Goal: Communication & Community: Answer question/provide support

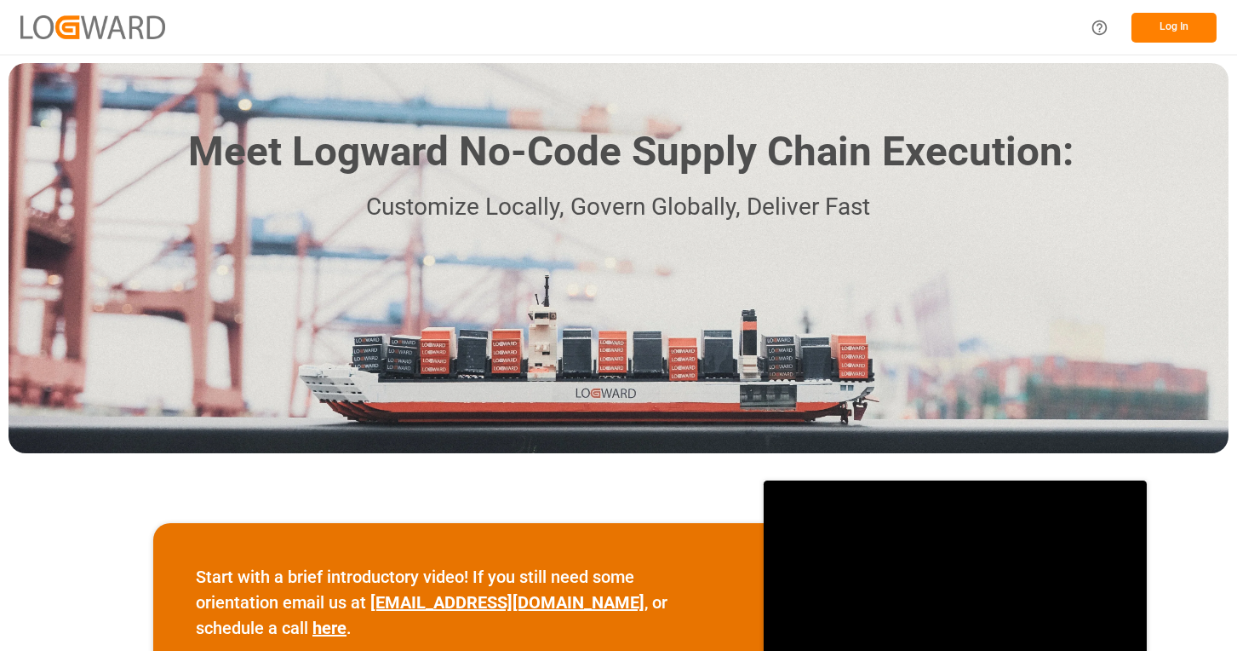
click at [1210, 31] on button "Log In" at bounding box center [1174, 28] width 85 height 30
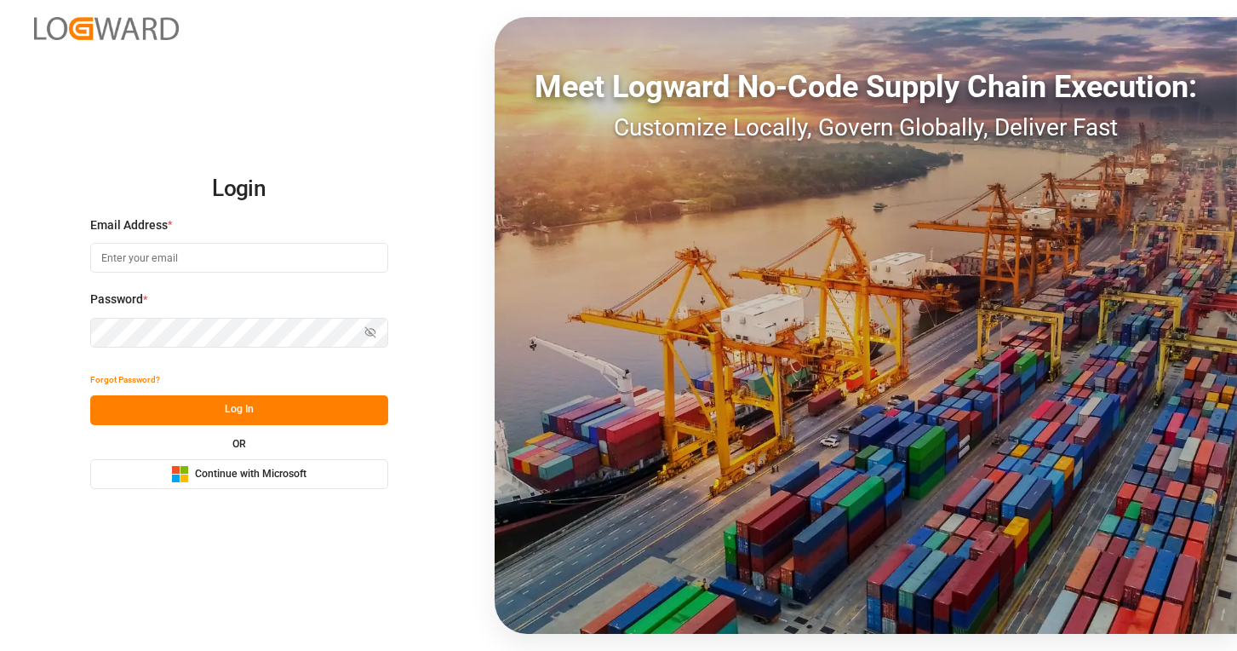
type input "[EMAIL_ADDRESS][PERSON_NAME][DOMAIN_NAME]"
click at [221, 409] on button "Log In" at bounding box center [239, 410] width 298 height 30
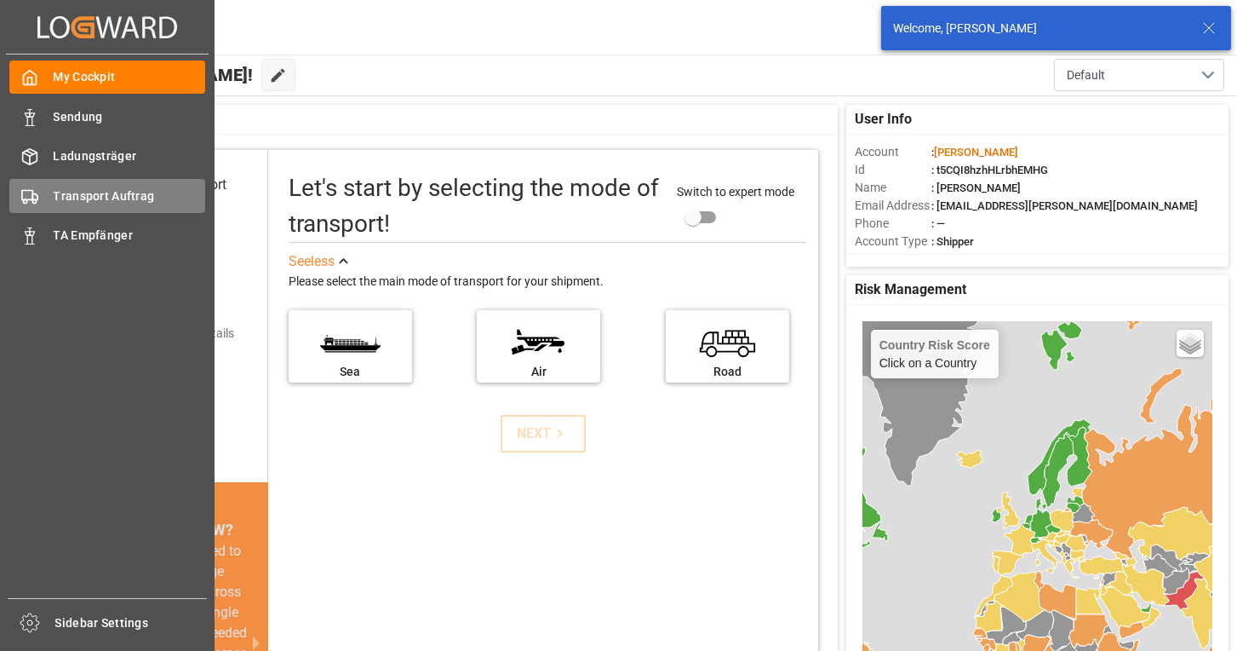
click at [41, 198] on div "Transport Auftrag Transport Auftrag" at bounding box center [107, 195] width 196 height 33
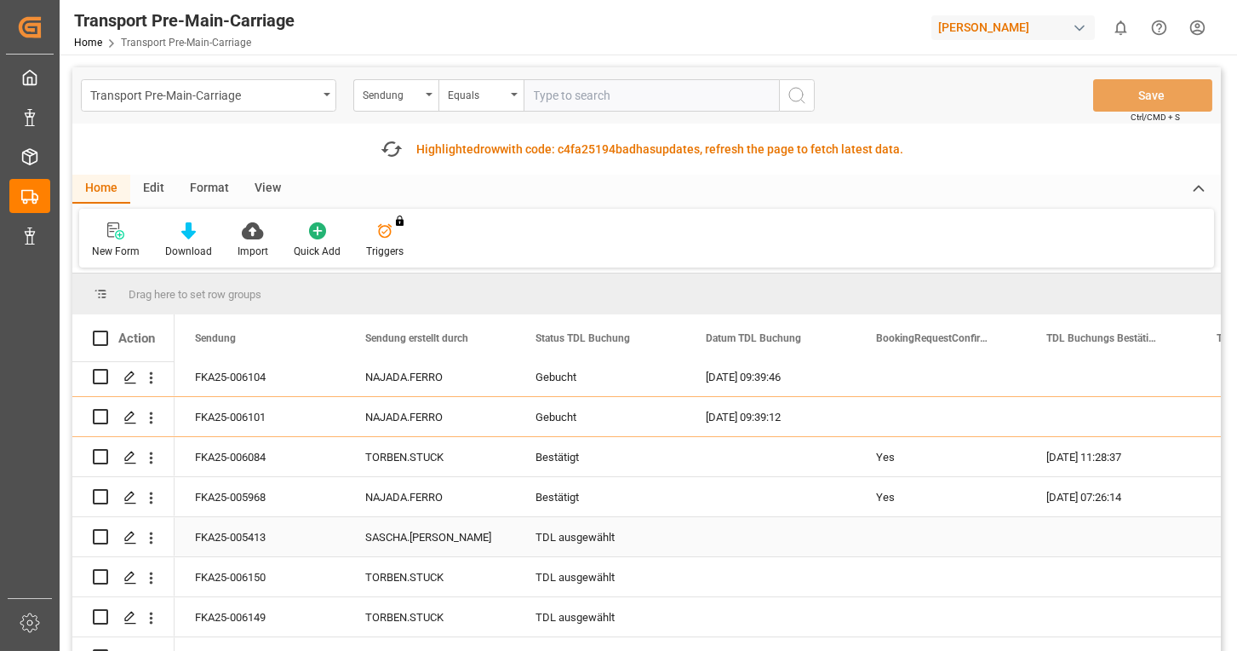
scroll to position [170, 0]
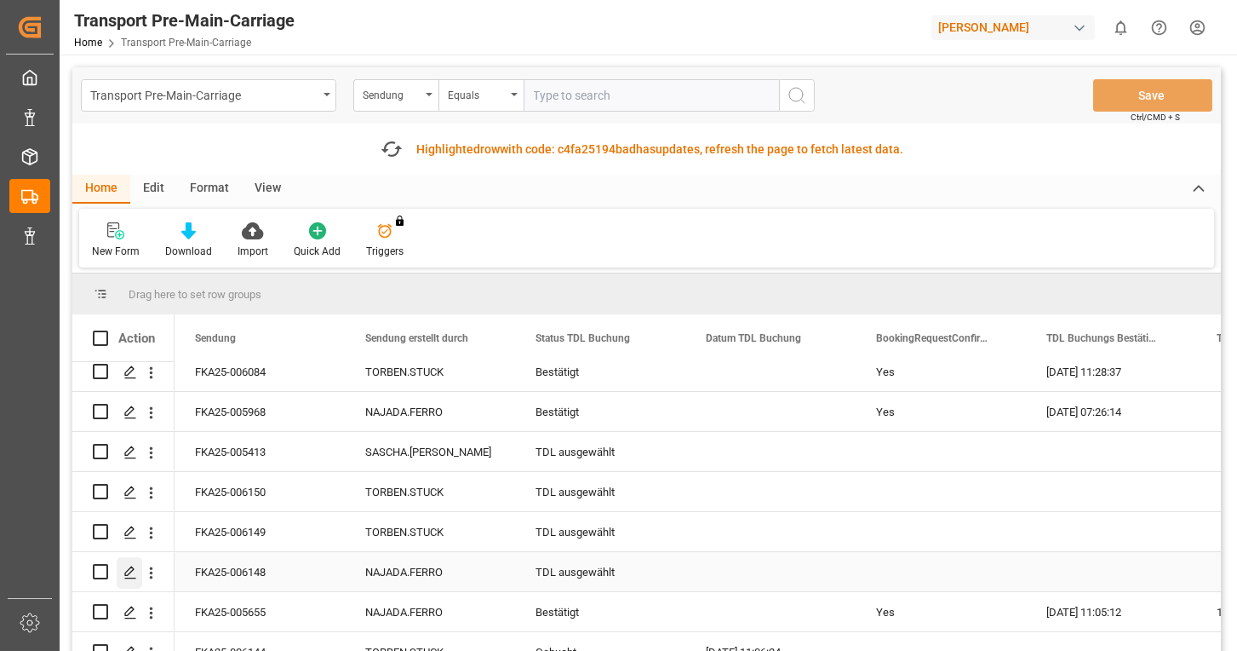
click at [131, 574] on icon "Press SPACE to select this row." at bounding box center [130, 572] width 14 height 14
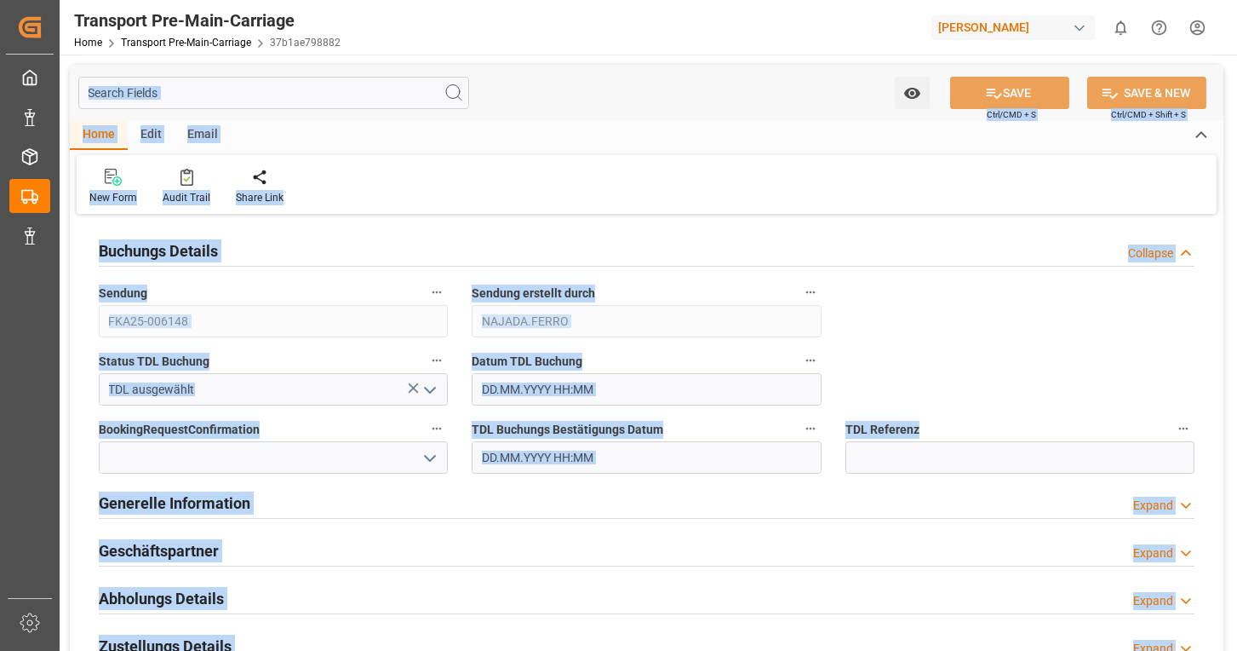
click at [354, 237] on div "Buchungs Details Collapse" at bounding box center [647, 249] width 1096 height 32
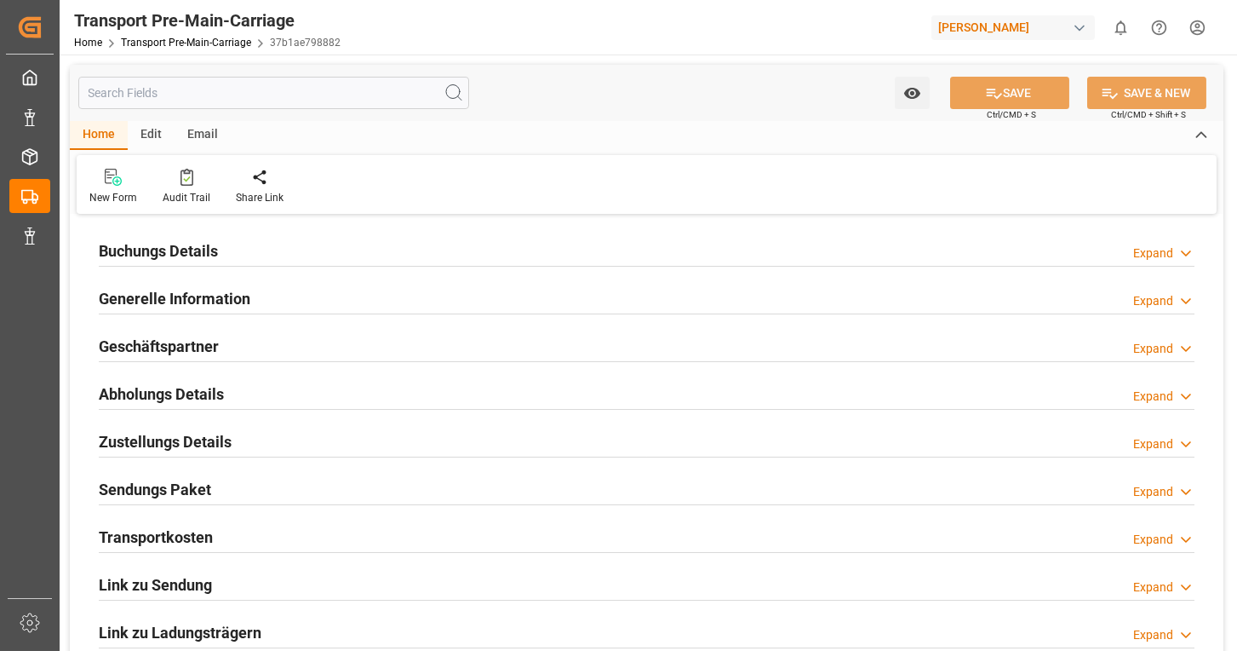
click at [205, 134] on div "Email" at bounding box center [203, 135] width 56 height 29
click at [119, 192] on div "Send Email" at bounding box center [115, 197] width 52 height 15
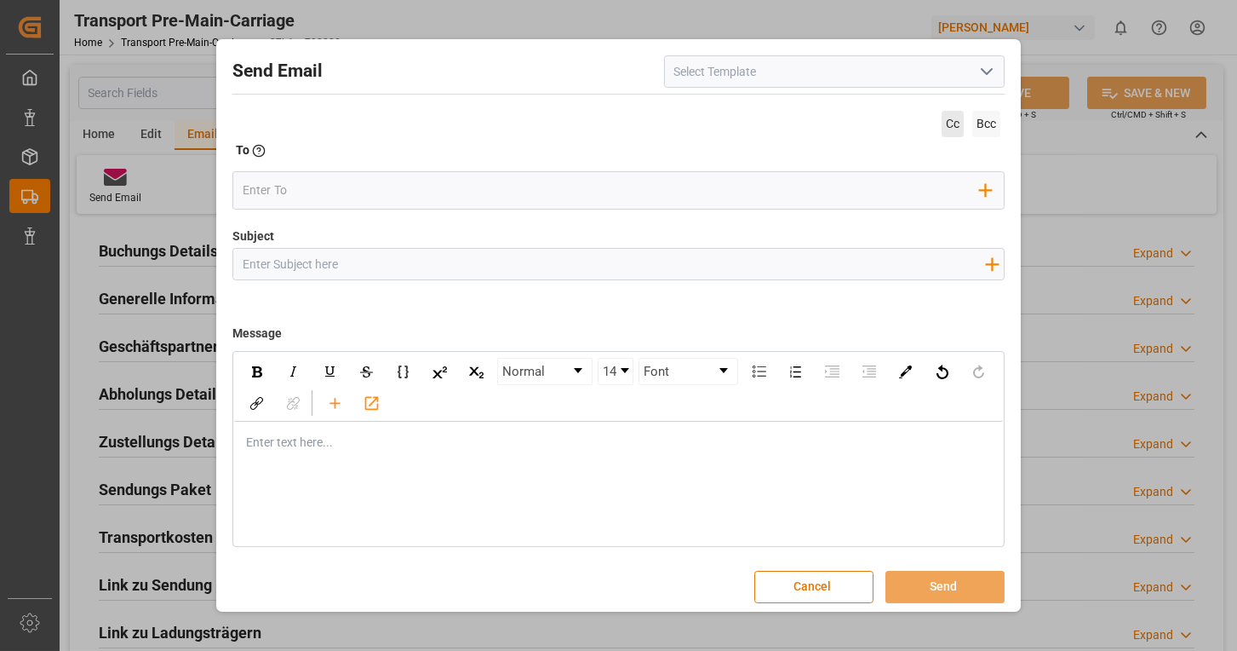
click at [943, 121] on span "Cc" at bounding box center [953, 124] width 22 height 26
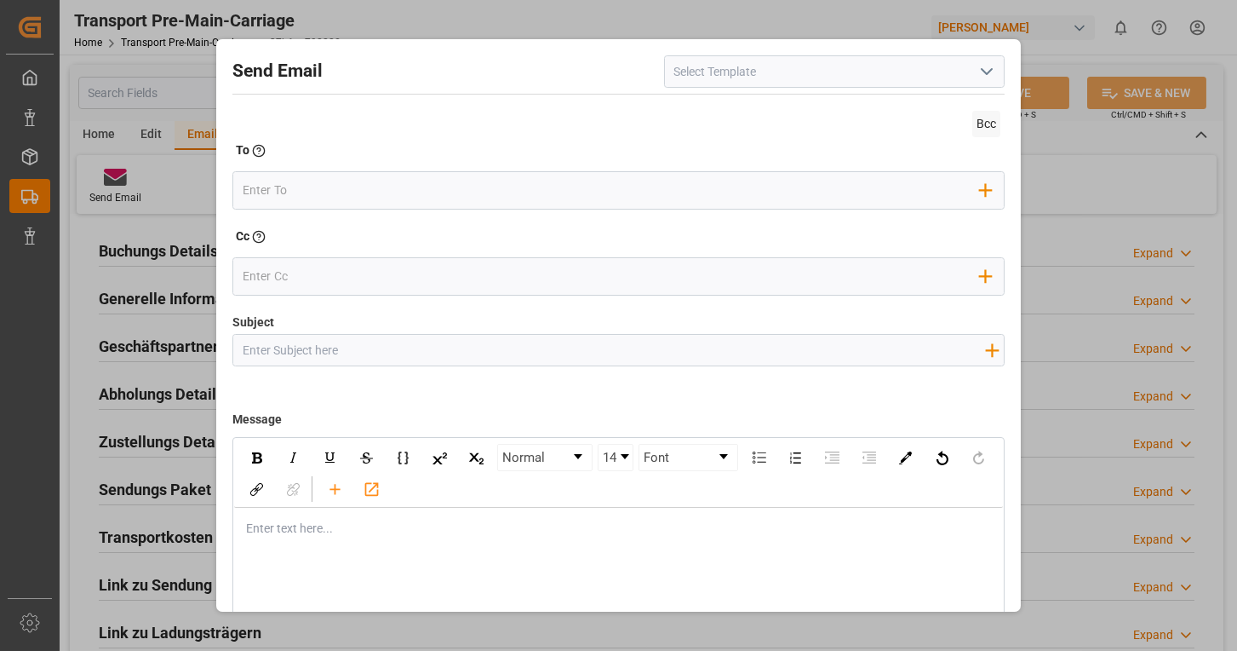
click at [982, 73] on polyline "open menu" at bounding box center [987, 71] width 10 height 5
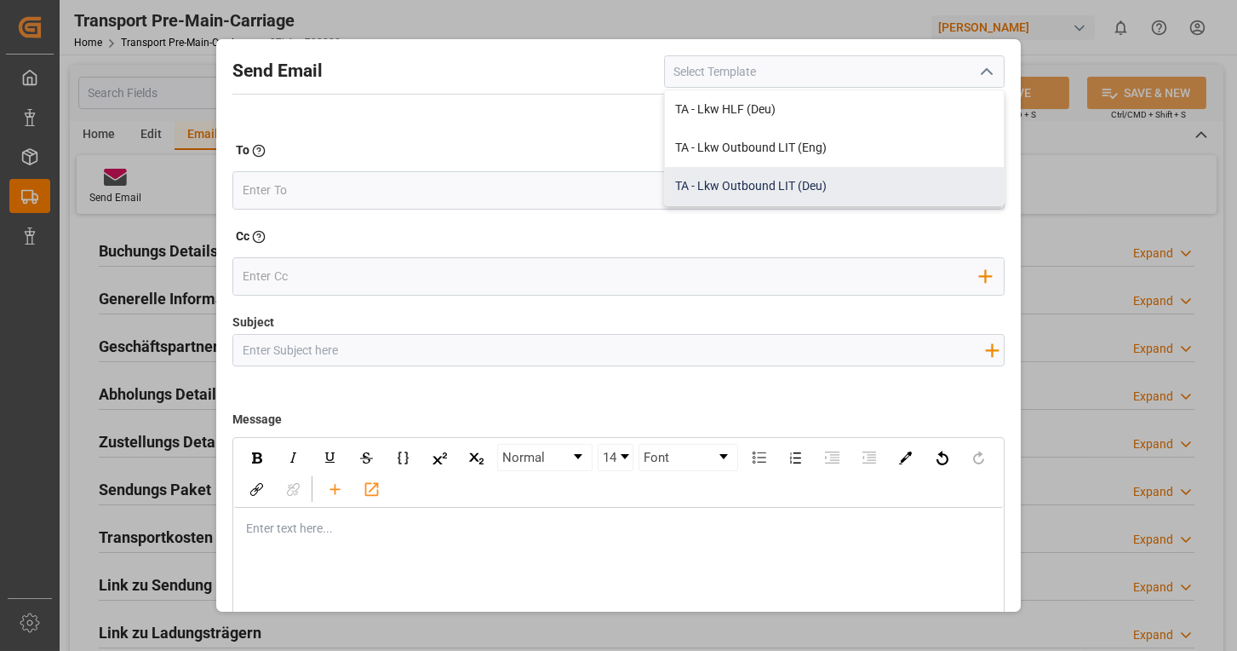
click at [792, 180] on div "TA - Lkw Outbound LIT (Deu)" at bounding box center [834, 186] width 339 height 38
type input "TA - Lkw Outbound LIT (Deu)"
type input "Transportauftrag {{deliveryNumberPremain}} nach {{deliveryAddressPremainCity}},…"
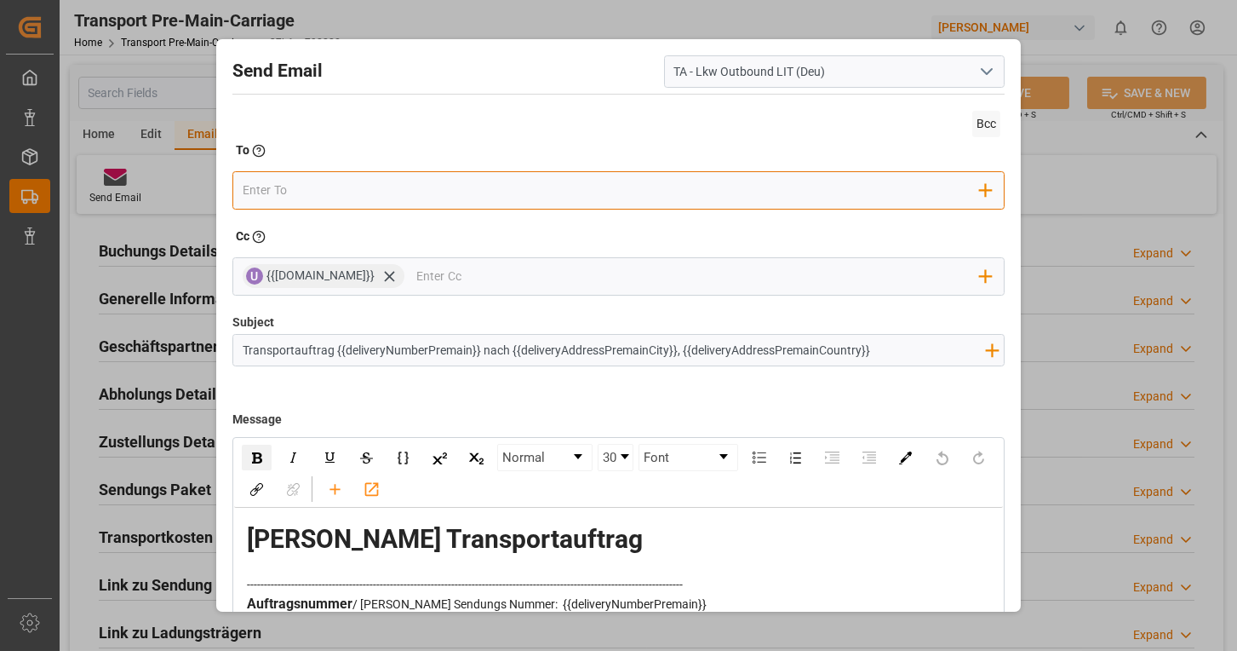
click at [519, 198] on input "email" at bounding box center [611, 191] width 737 height 26
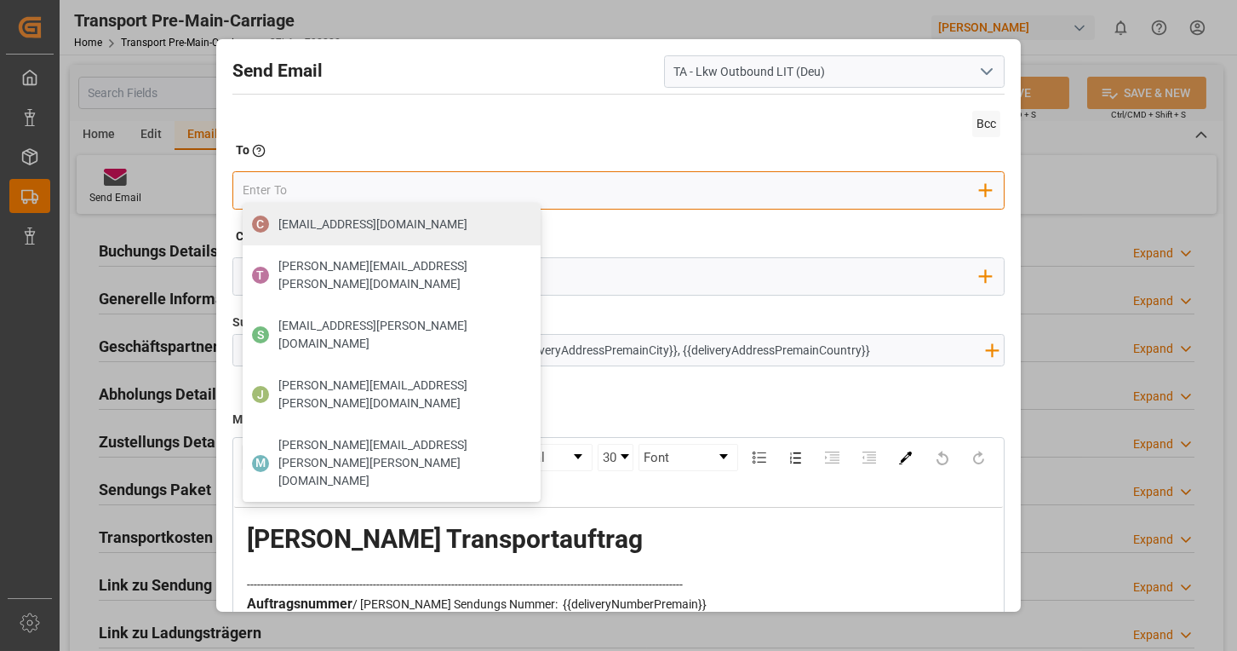
type input "[EMAIL_ADDRESS][DOMAIN_NAME][PERSON_NAME]"
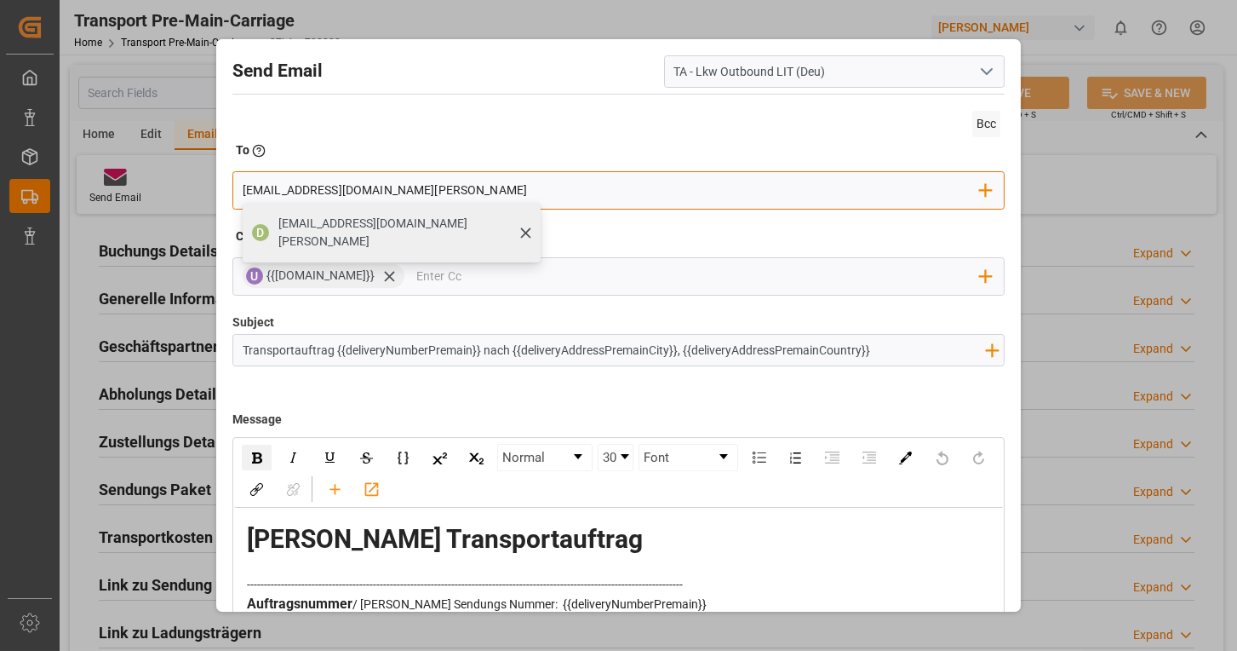
click at [376, 227] on span "[EMAIL_ADDRESS][DOMAIN_NAME][PERSON_NAME]" at bounding box center [403, 233] width 250 height 36
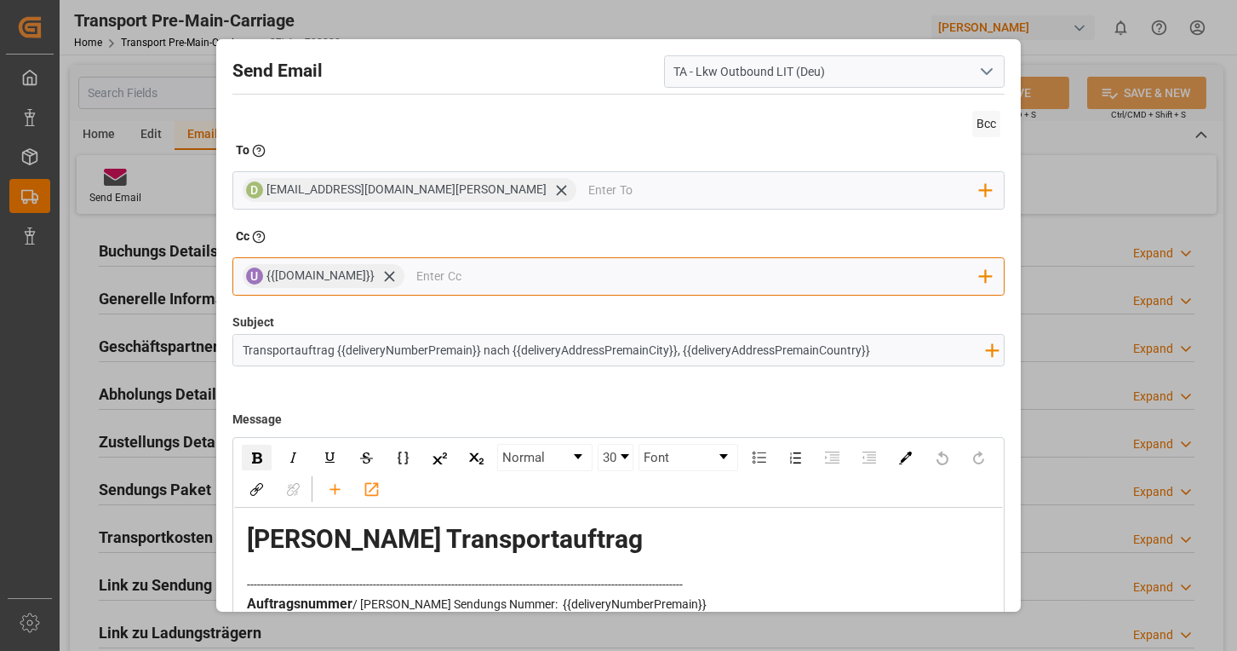
click at [433, 268] on input "email" at bounding box center [698, 277] width 564 height 26
type input "naja"
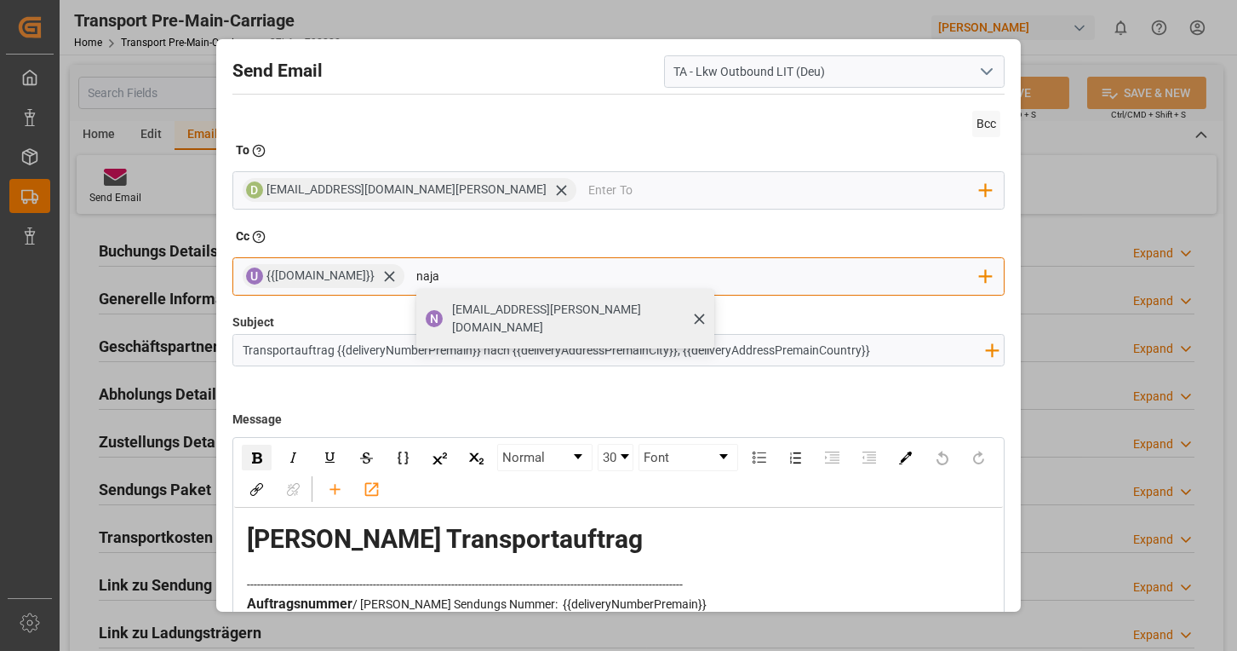
click at [452, 311] on span "[EMAIL_ADDRESS][PERSON_NAME][DOMAIN_NAME]" at bounding box center [577, 319] width 250 height 36
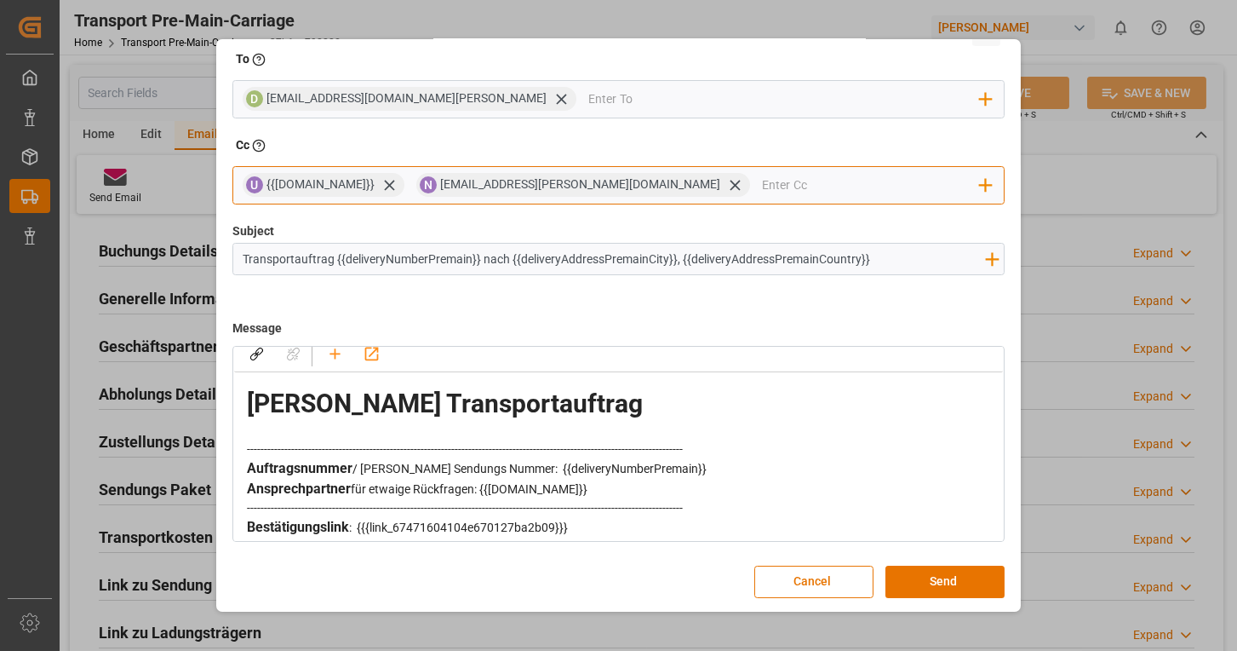
scroll to position [85, 0]
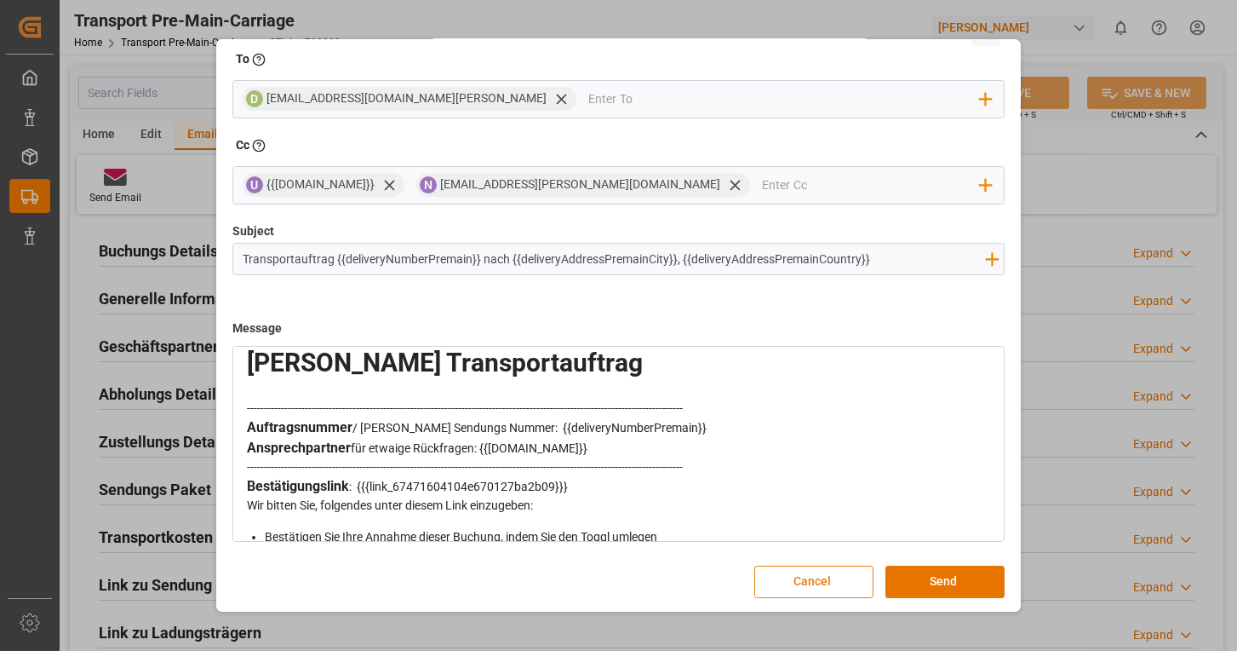
click at [816, 585] on button "Cancel" at bounding box center [814, 581] width 119 height 32
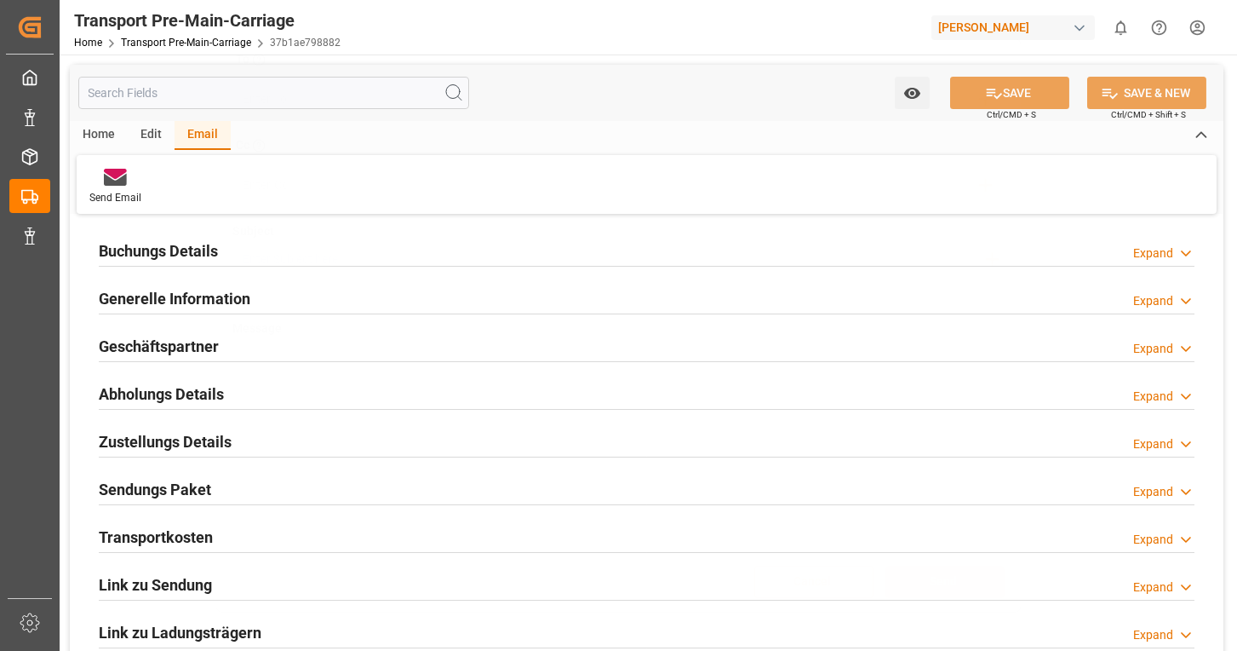
scroll to position [0, 0]
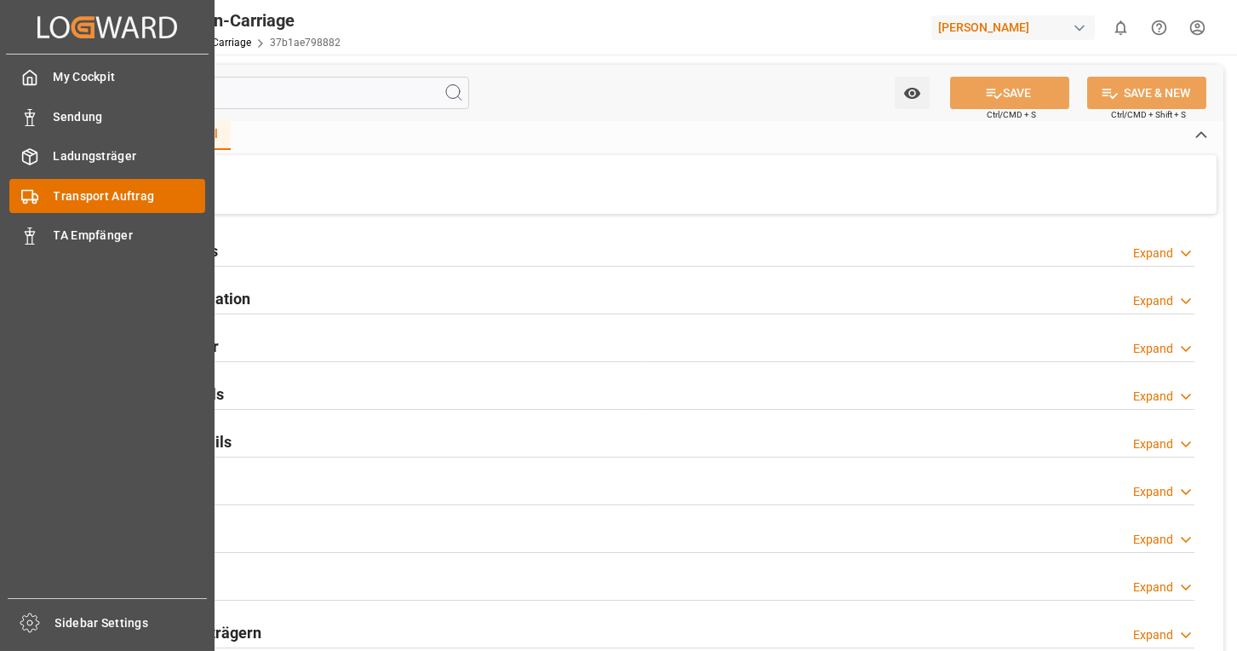
click at [45, 198] on div "Transport Auftrag Transport Auftrag" at bounding box center [107, 195] width 196 height 33
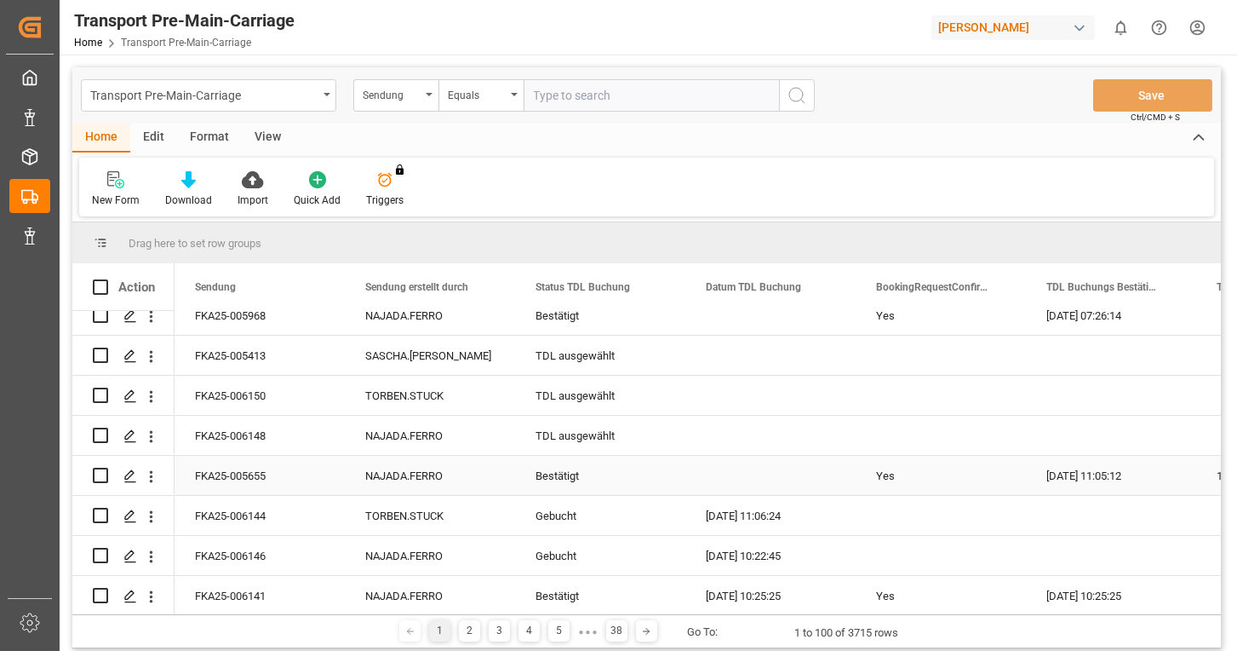
scroll to position [341, 0]
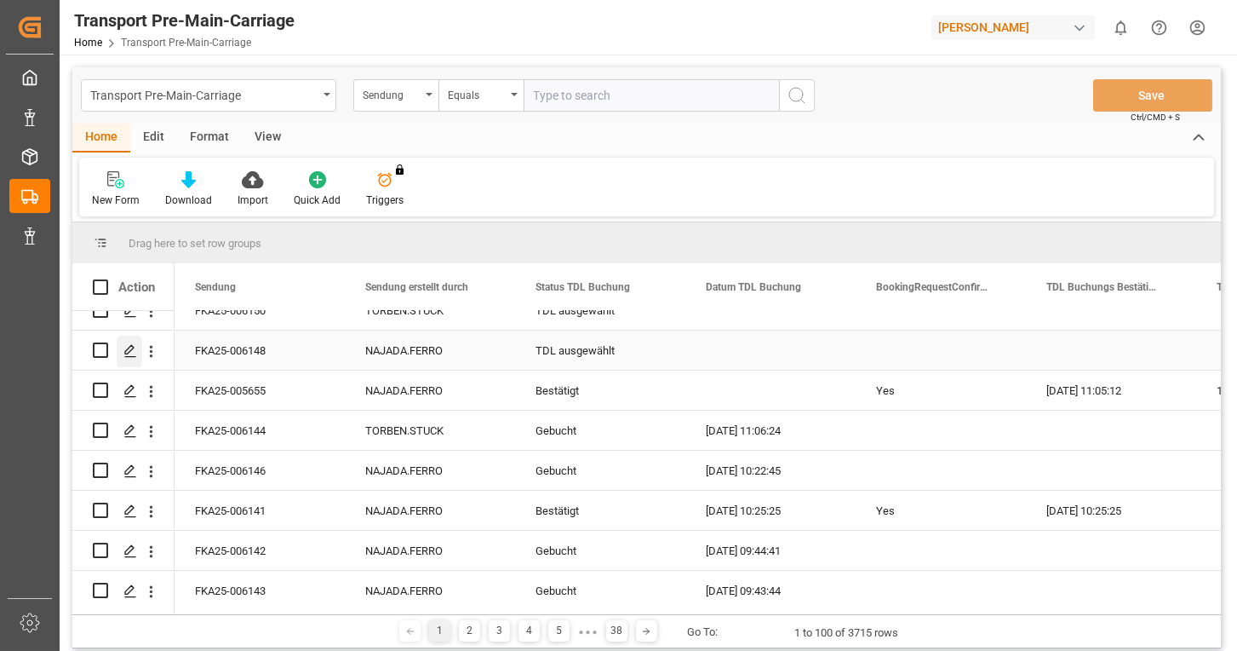
click at [133, 353] on icon "Press SPACE to select this row." at bounding box center [130, 351] width 14 height 14
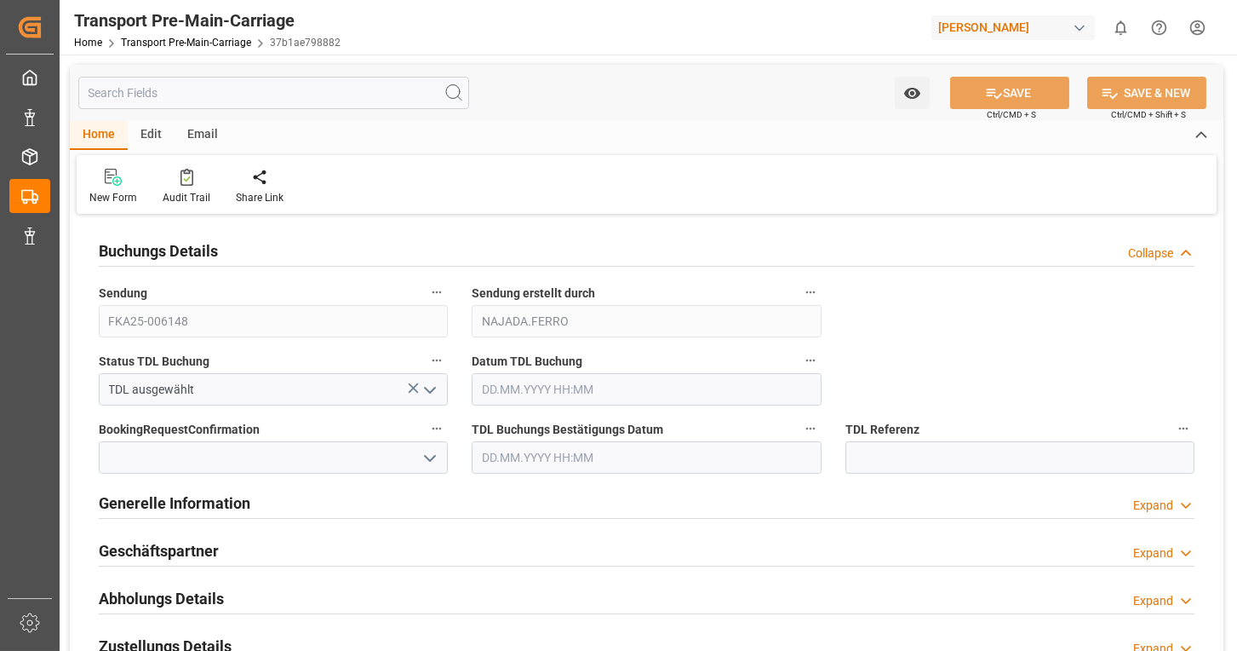
click at [198, 138] on div "Email" at bounding box center [203, 135] width 56 height 29
click at [121, 183] on icon at bounding box center [115, 180] width 23 height 12
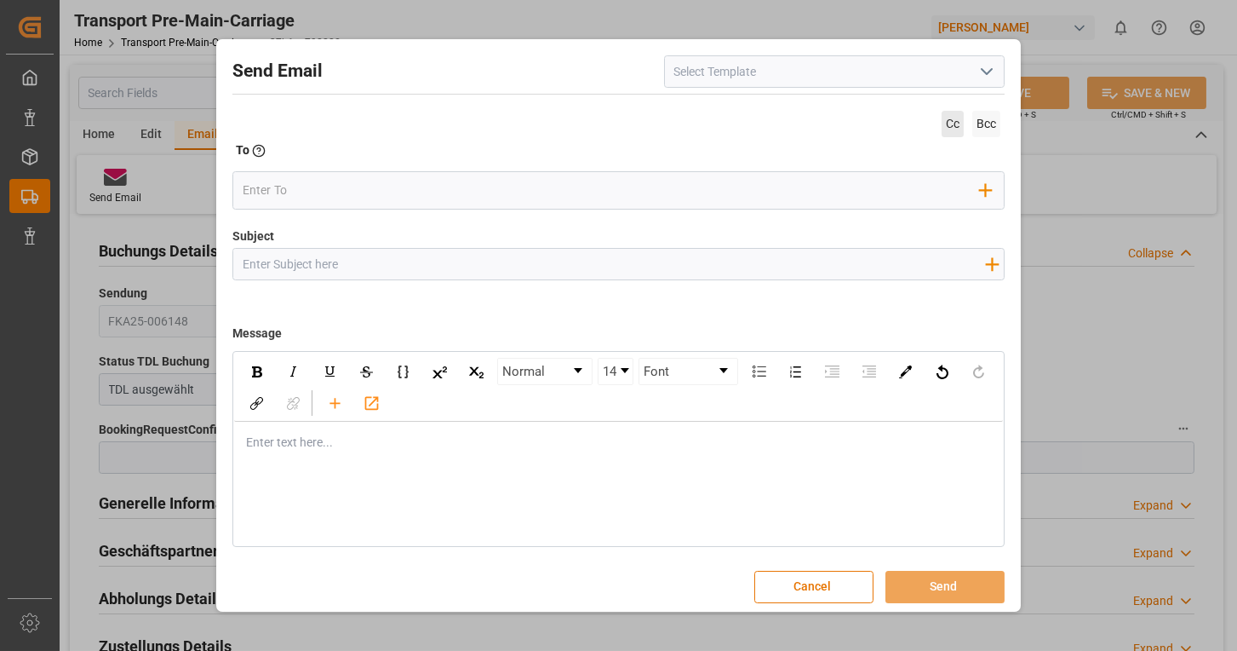
click at [945, 128] on span "Cc" at bounding box center [953, 124] width 22 height 26
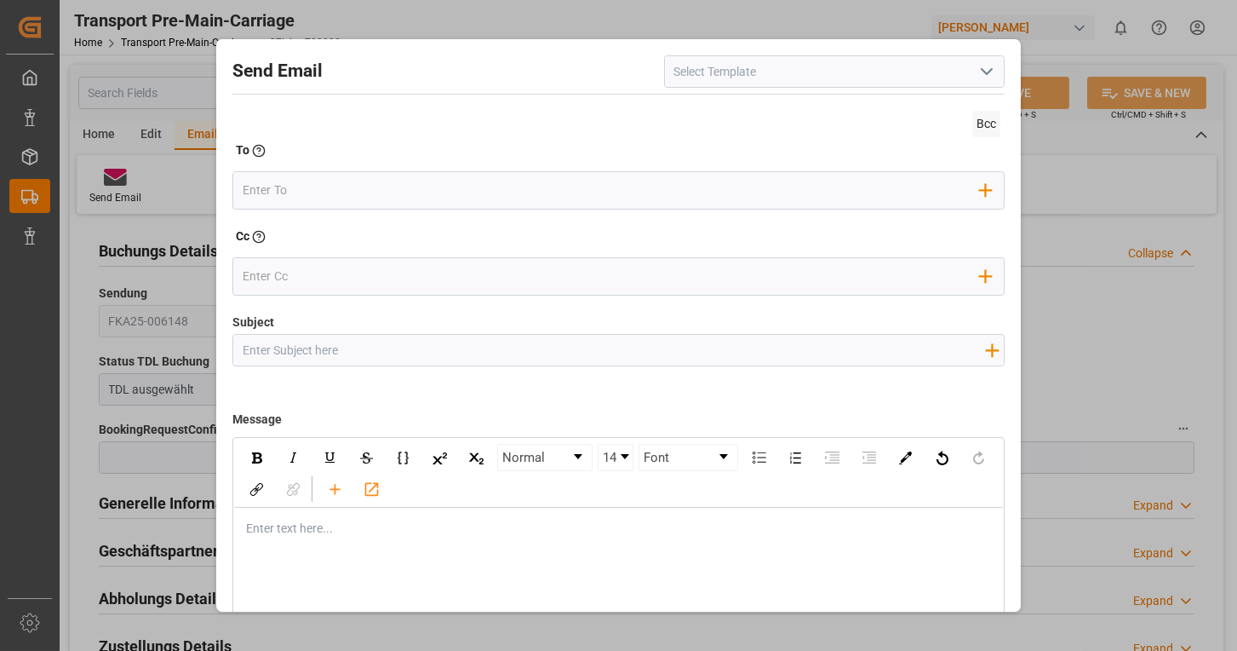
click at [985, 74] on icon "open menu" at bounding box center [987, 71] width 20 height 20
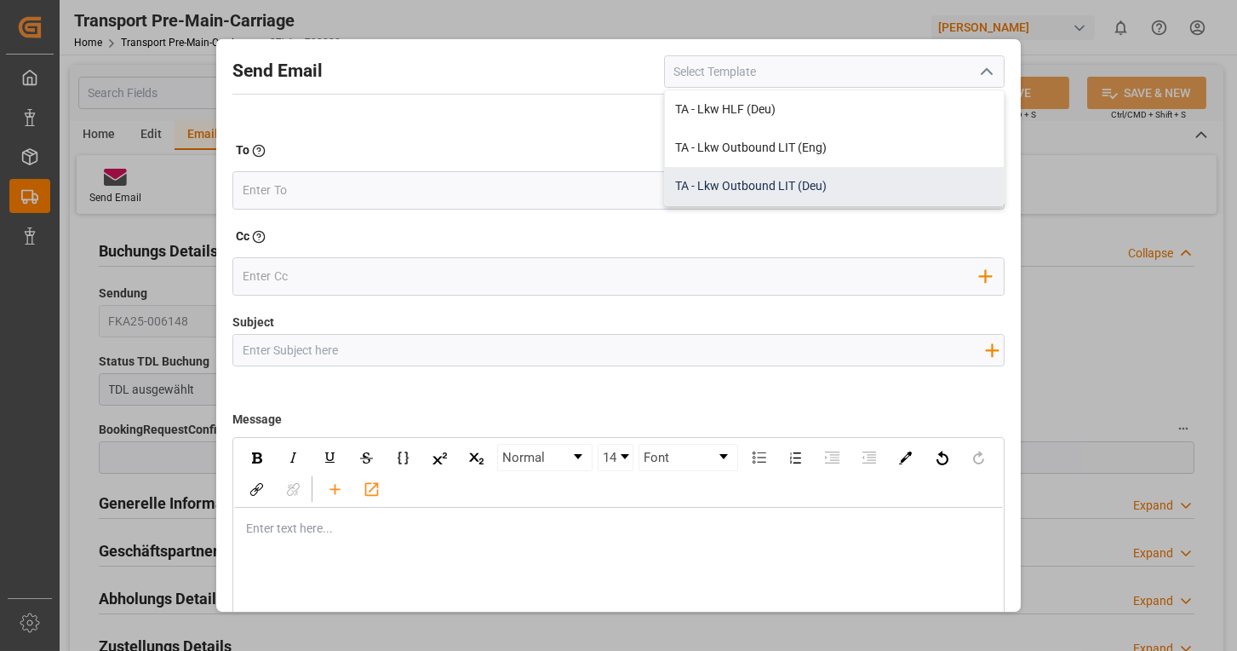
click at [821, 186] on div "TA - Lkw Outbound LIT (Deu)" at bounding box center [834, 186] width 339 height 38
type input "TA - Lkw Outbound LIT (Deu)"
type input "Transportauftrag {{deliveryNumberPremain}} nach {{deliveryAddressPremainCity}},…"
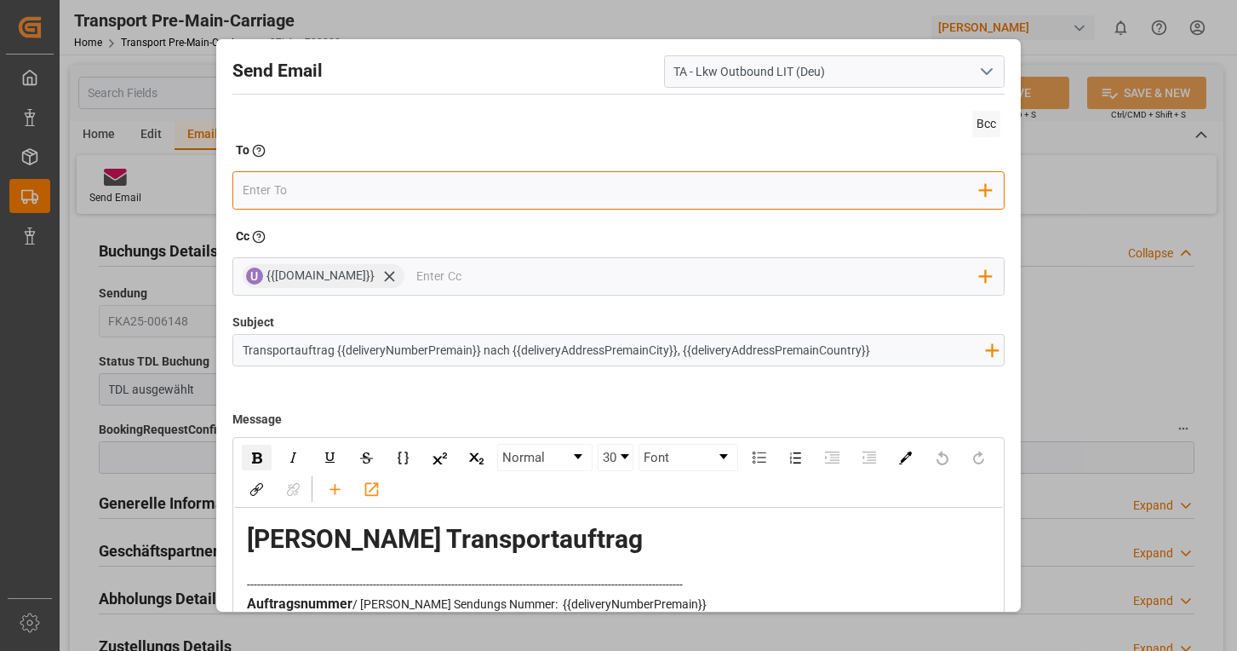
click at [489, 196] on input "email" at bounding box center [611, 191] width 737 height 26
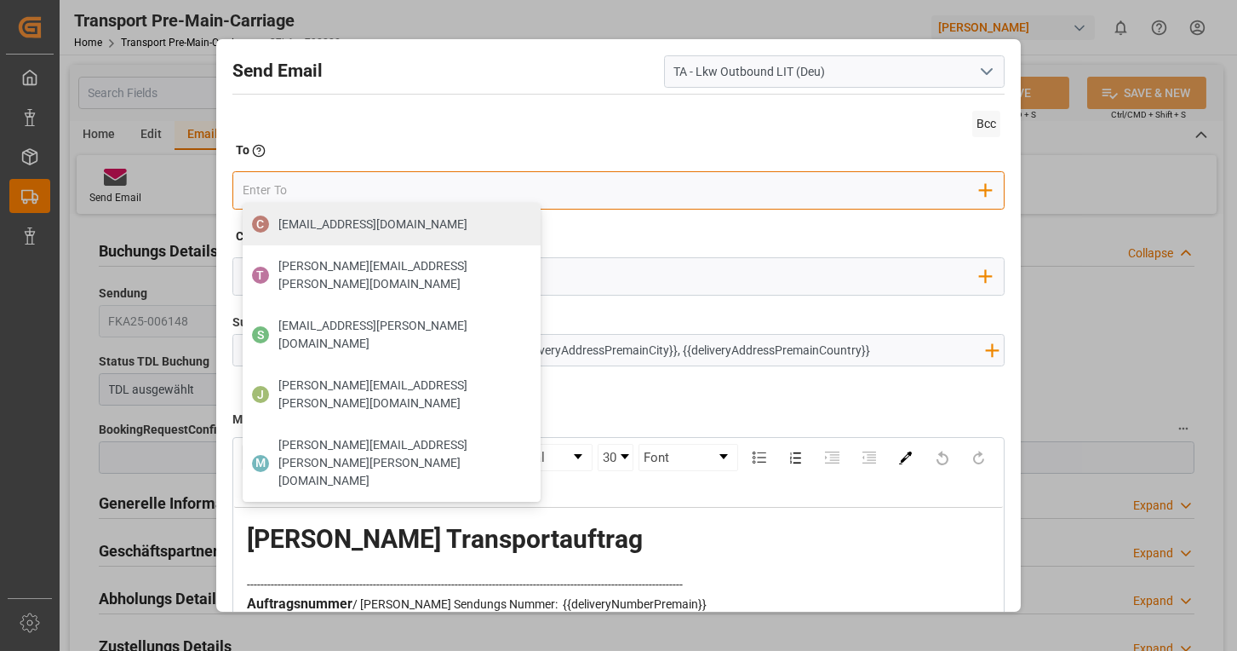
type input "[EMAIL_ADDRESS][DOMAIN_NAME][PERSON_NAME]"
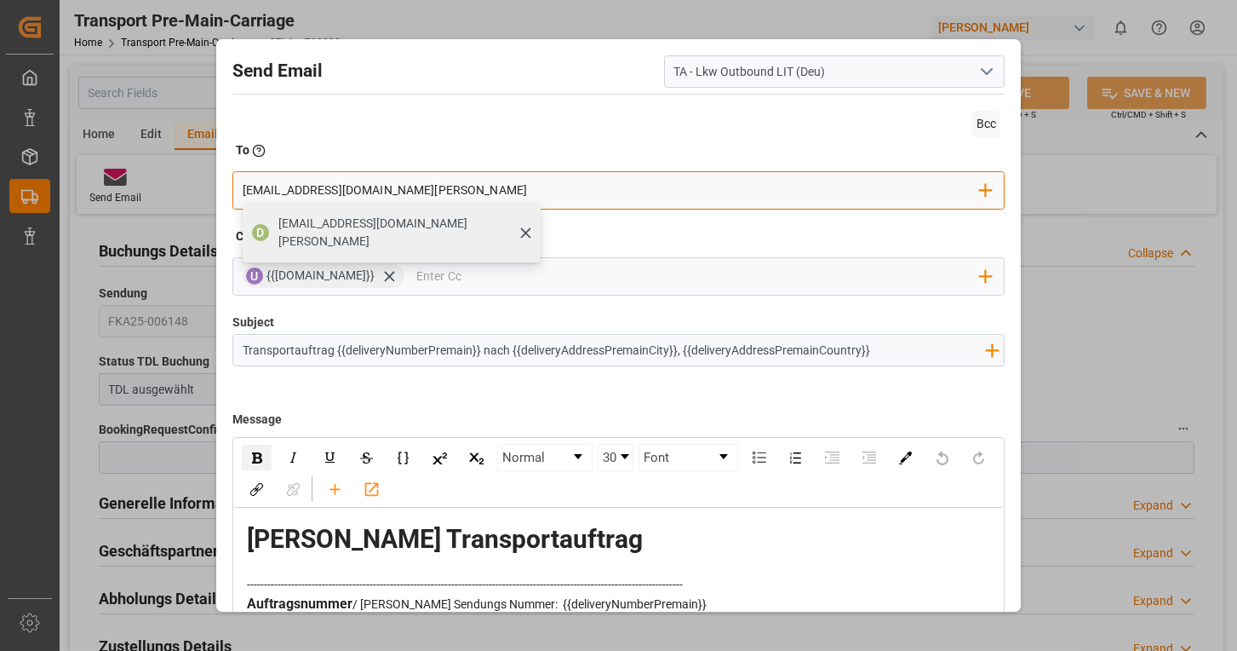
click at [353, 226] on span "[EMAIL_ADDRESS][DOMAIN_NAME][PERSON_NAME]" at bounding box center [403, 233] width 250 height 36
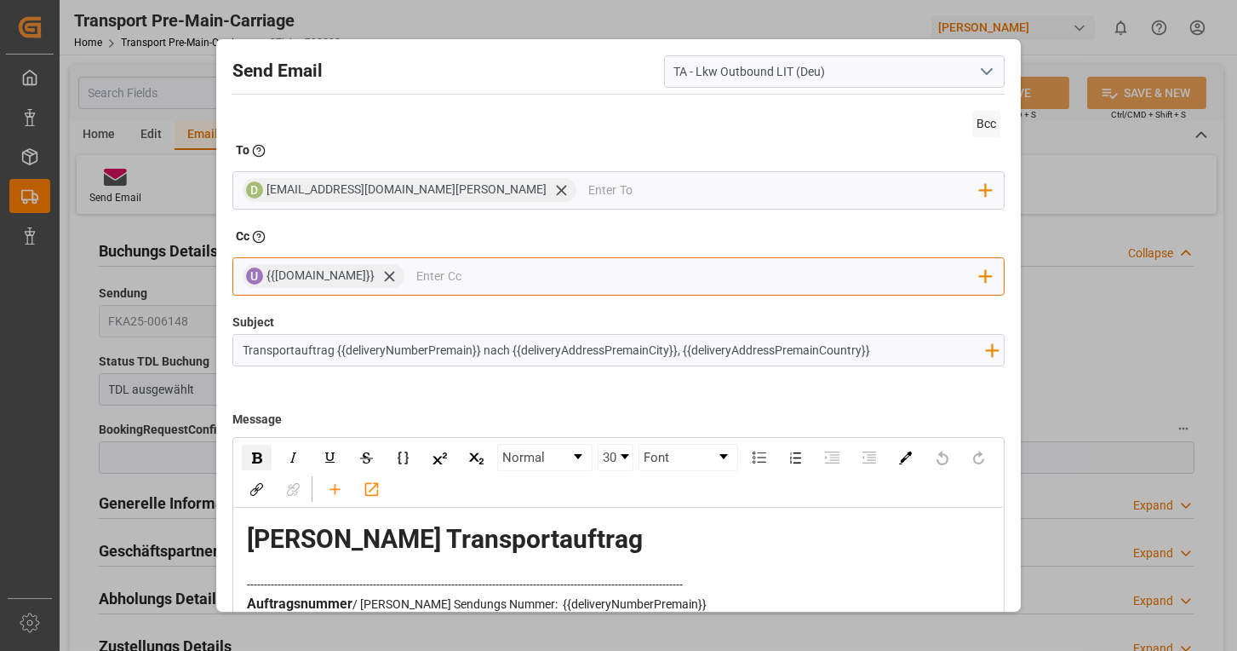
click at [416, 274] on input "email" at bounding box center [698, 277] width 564 height 26
type input "naja"
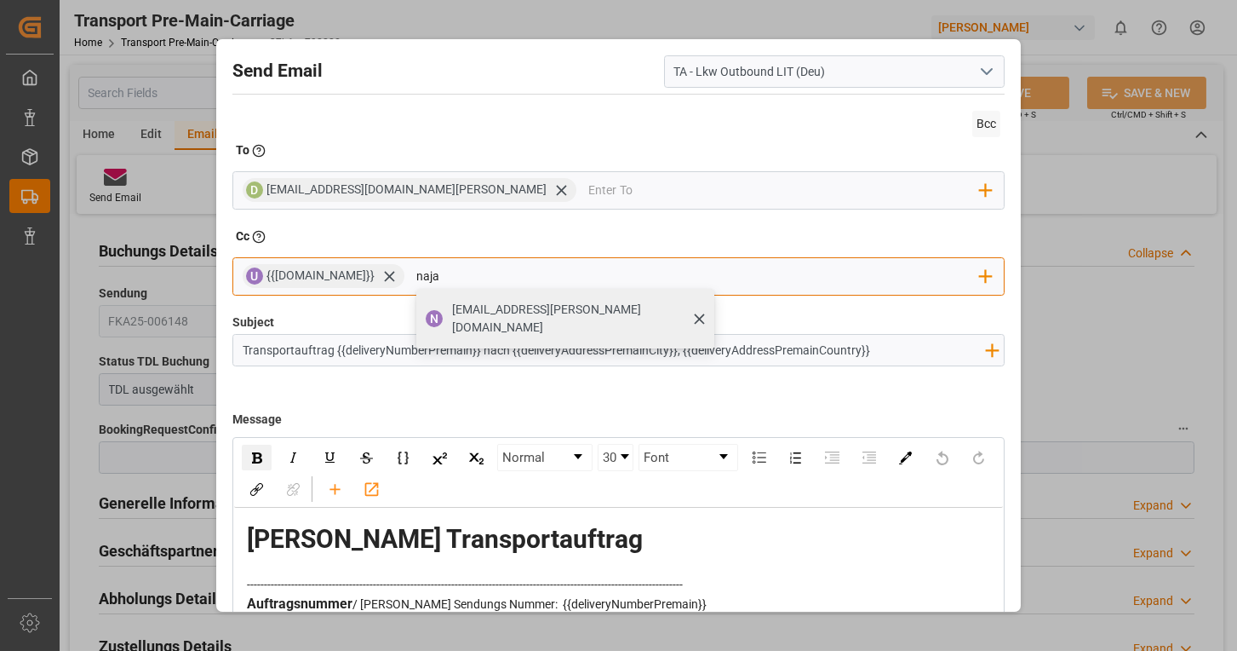
click at [452, 307] on span "[EMAIL_ADDRESS][PERSON_NAME][DOMAIN_NAME]" at bounding box center [577, 319] width 250 height 36
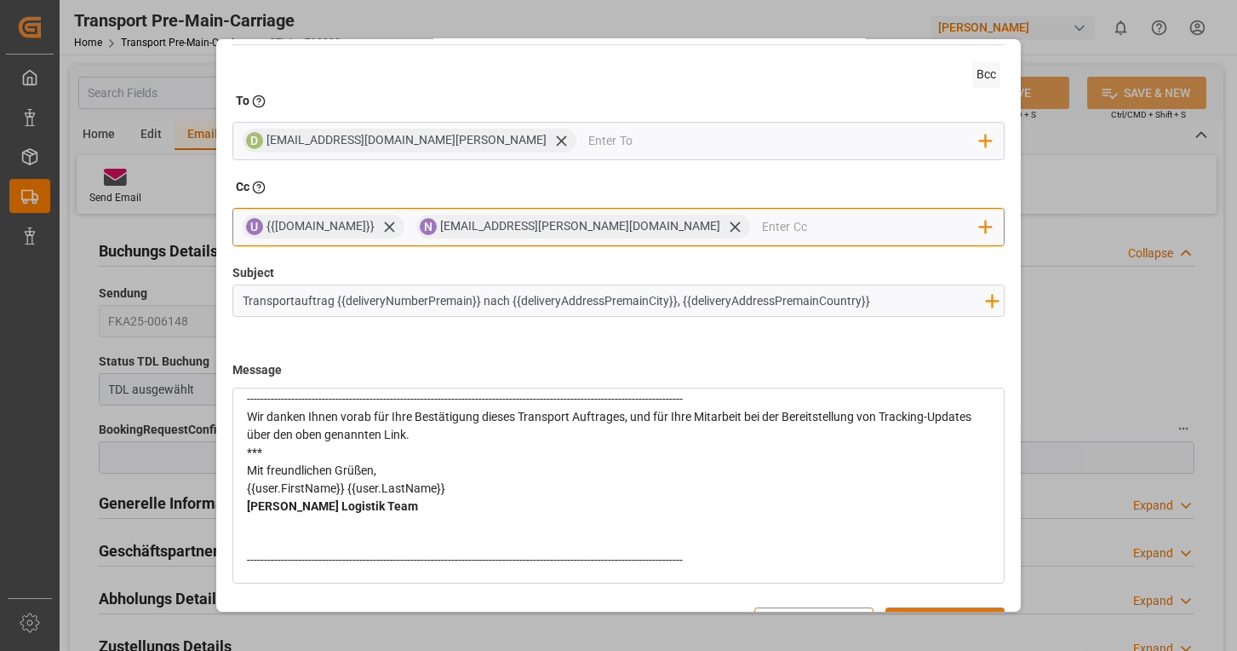
scroll to position [91, 0]
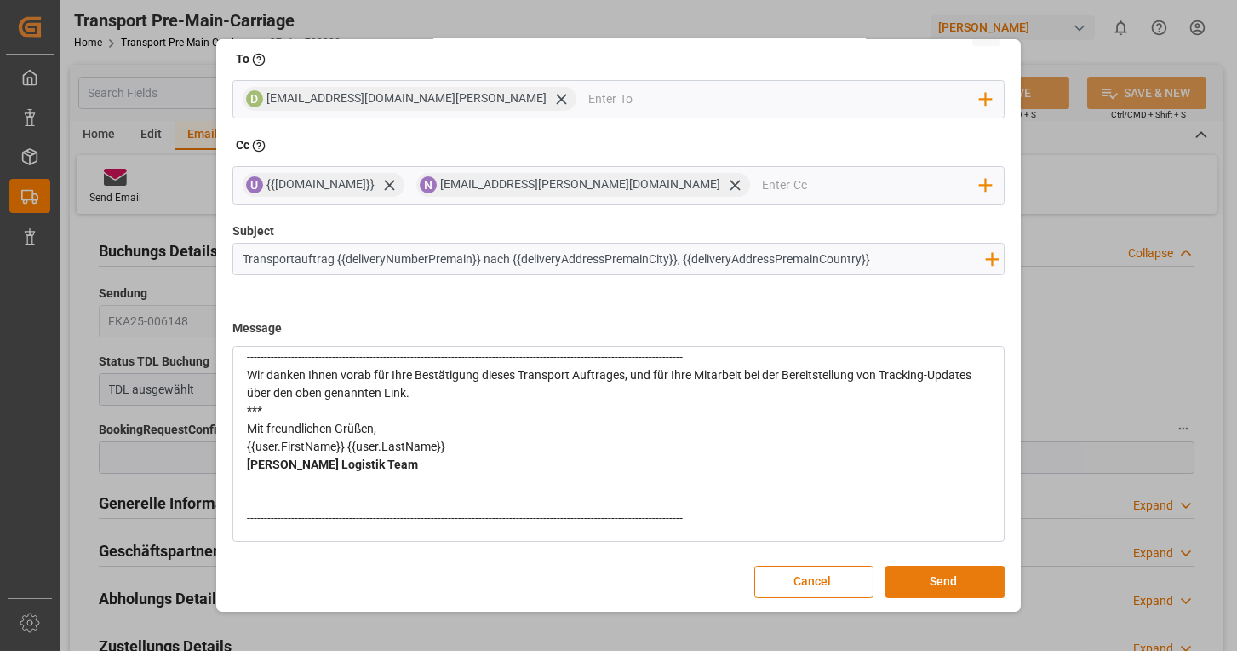
click at [945, 584] on button "Send" at bounding box center [945, 581] width 119 height 32
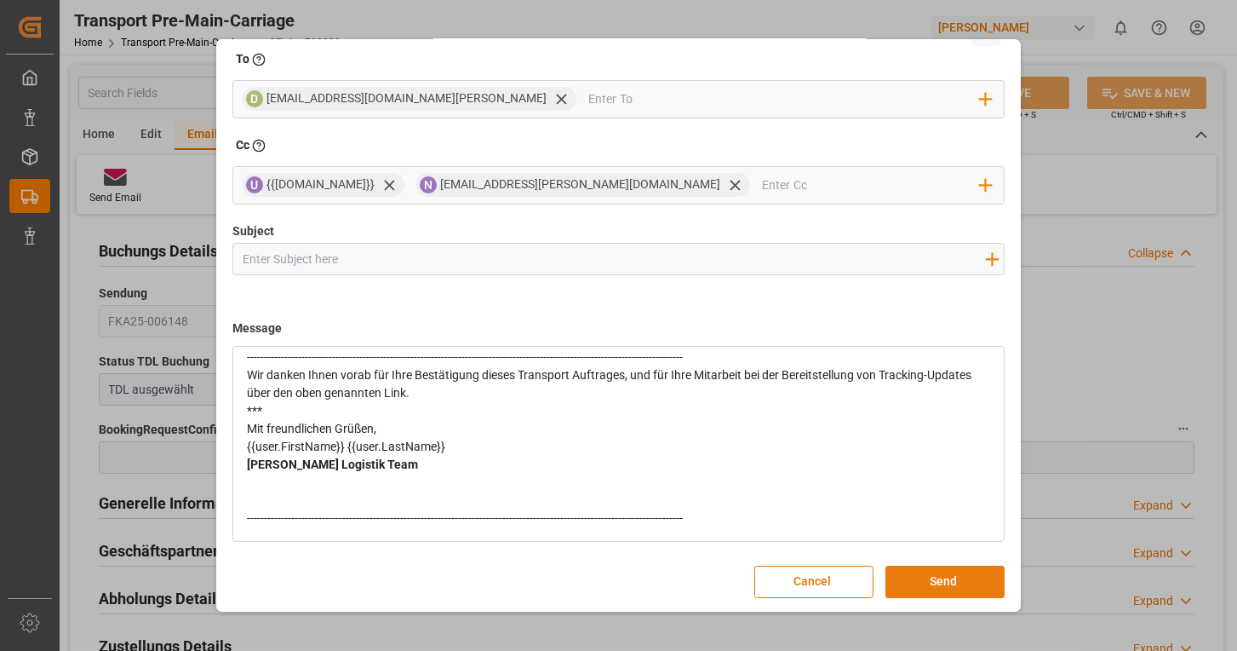
scroll to position [0, 0]
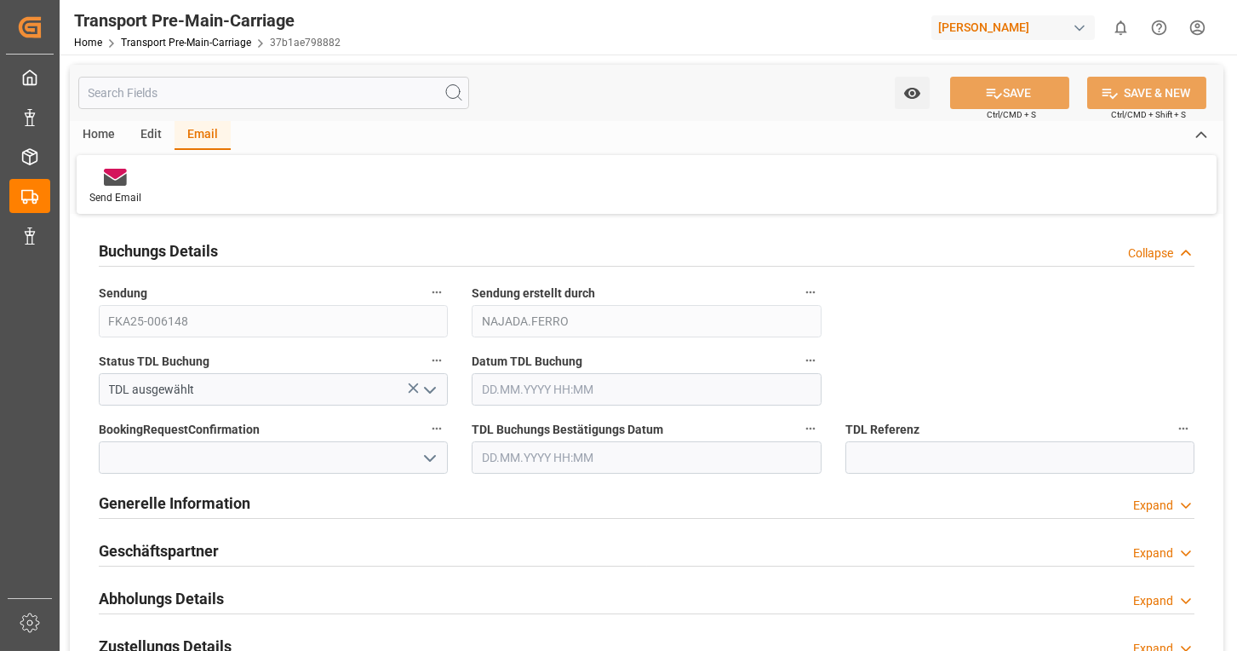
click at [428, 389] on polyline "open menu" at bounding box center [430, 389] width 10 height 5
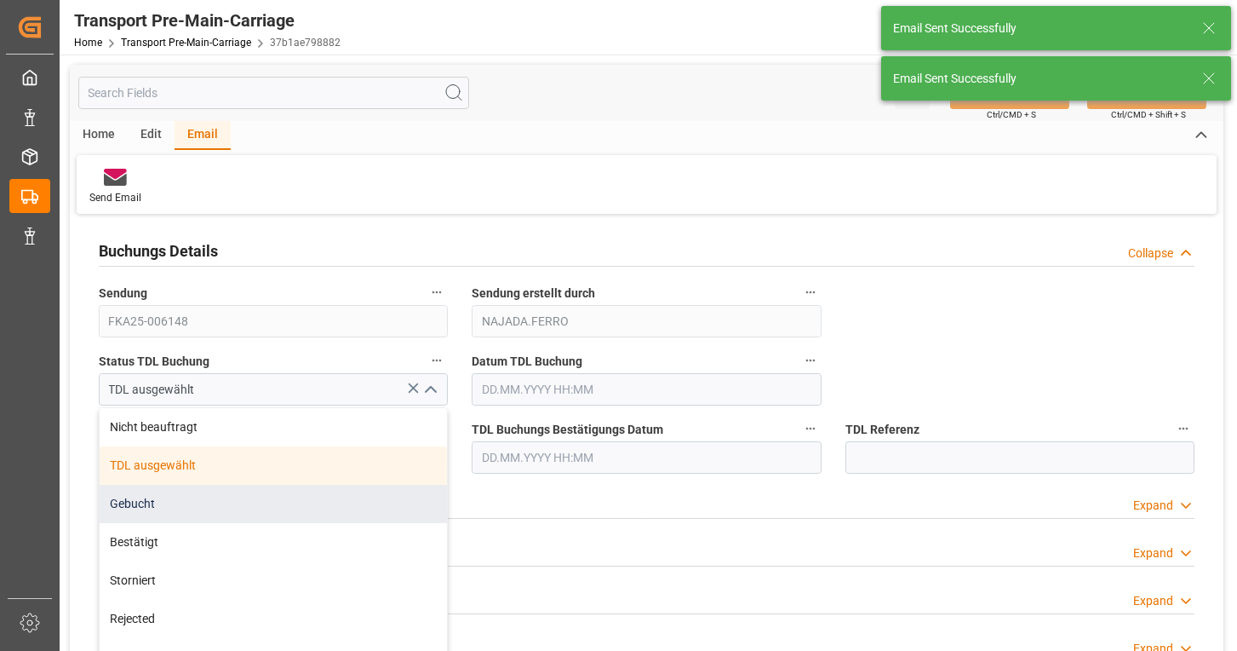
click at [150, 504] on div "Gebucht" at bounding box center [273, 504] width 347 height 38
type input "Gebucht"
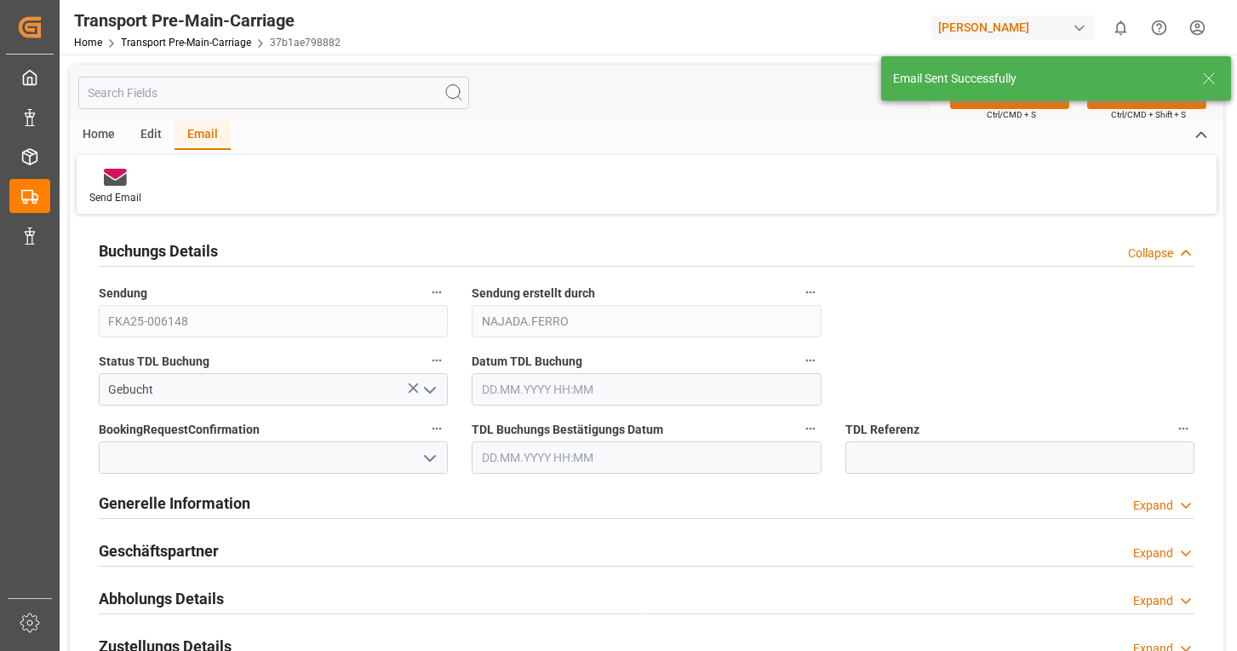
click at [1005, 105] on div "Email Sent Successfully Email Sent Successfully" at bounding box center [1056, 53] width 362 height 106
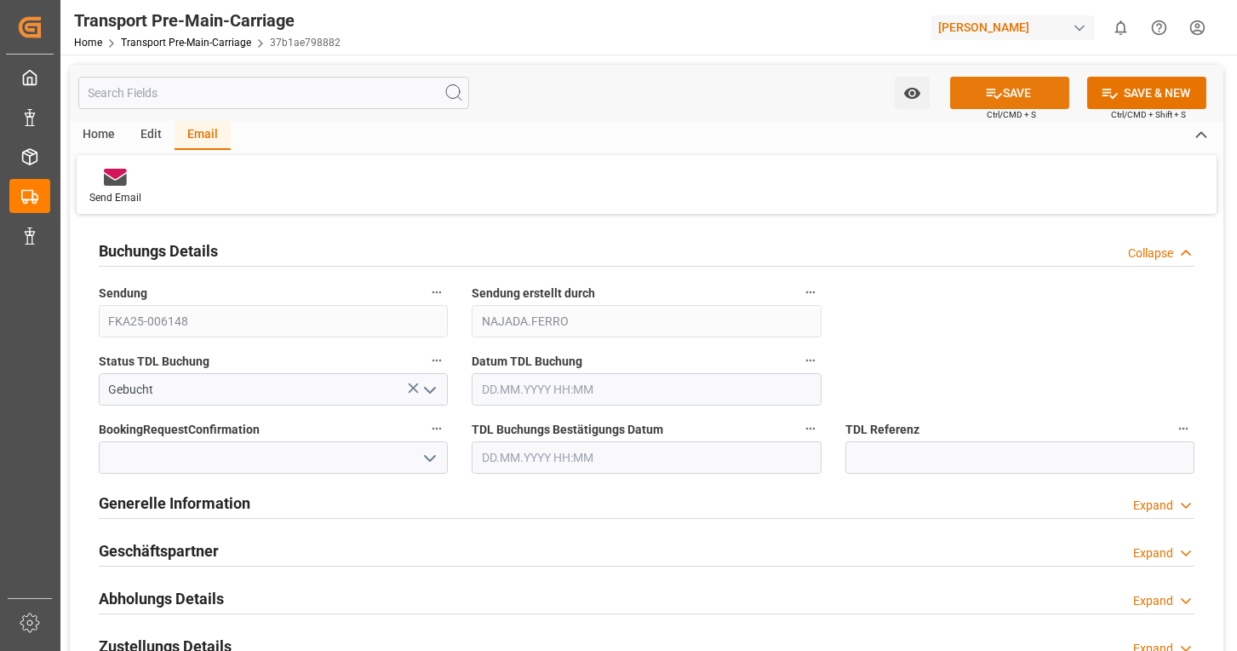
click at [1005, 98] on button "SAVE" at bounding box center [1009, 93] width 119 height 32
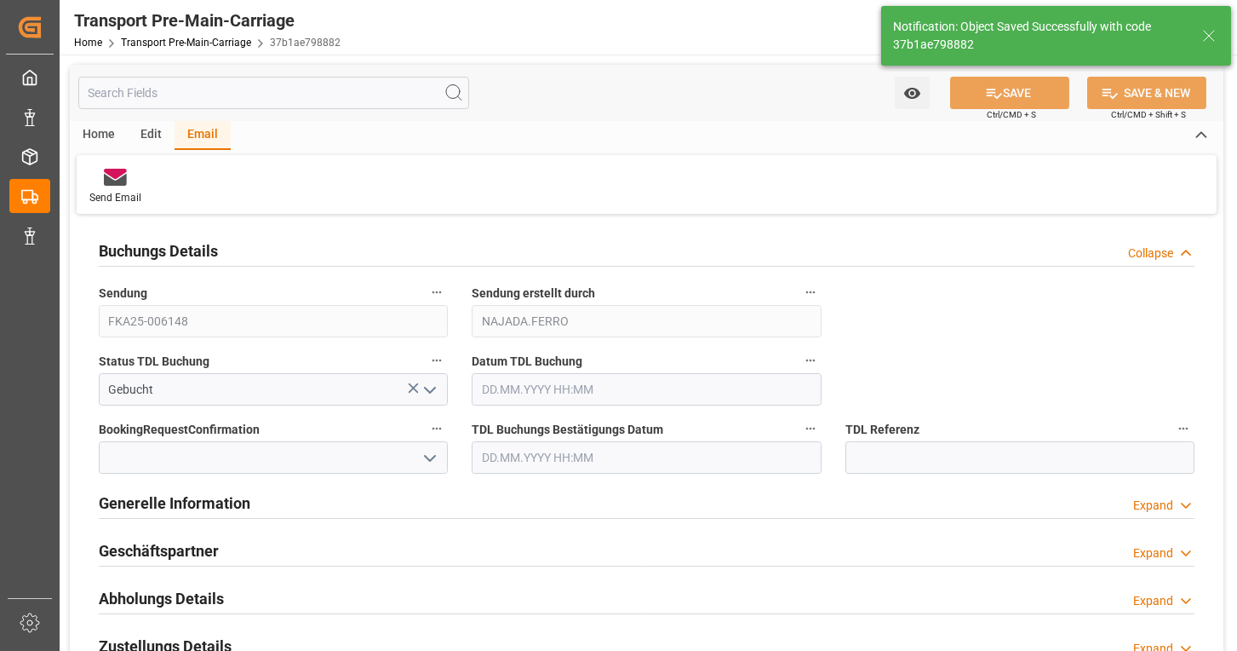
type input "[DATE] 12:13"
